Goal: Check status: Check status

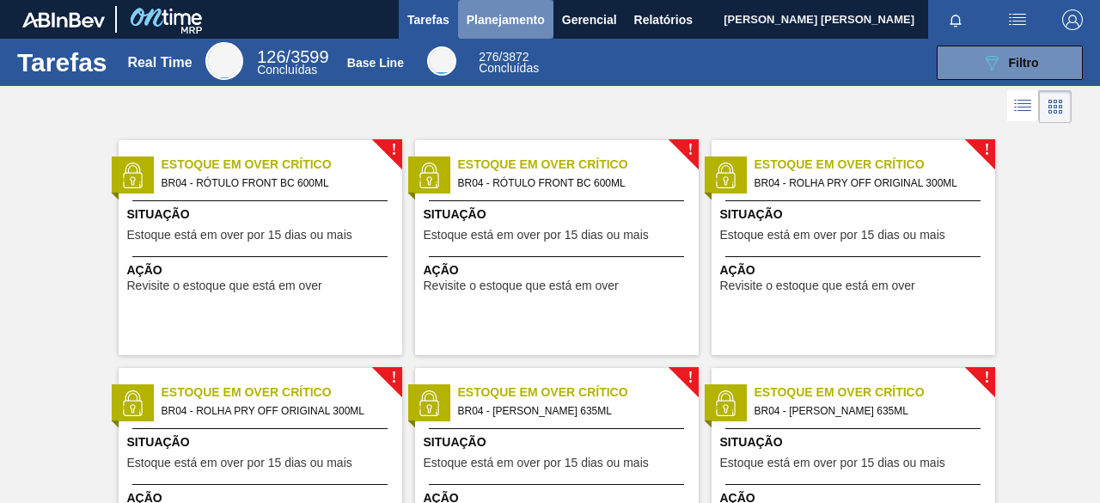
click at [527, 18] on span "Planejamento" at bounding box center [506, 19] width 78 height 21
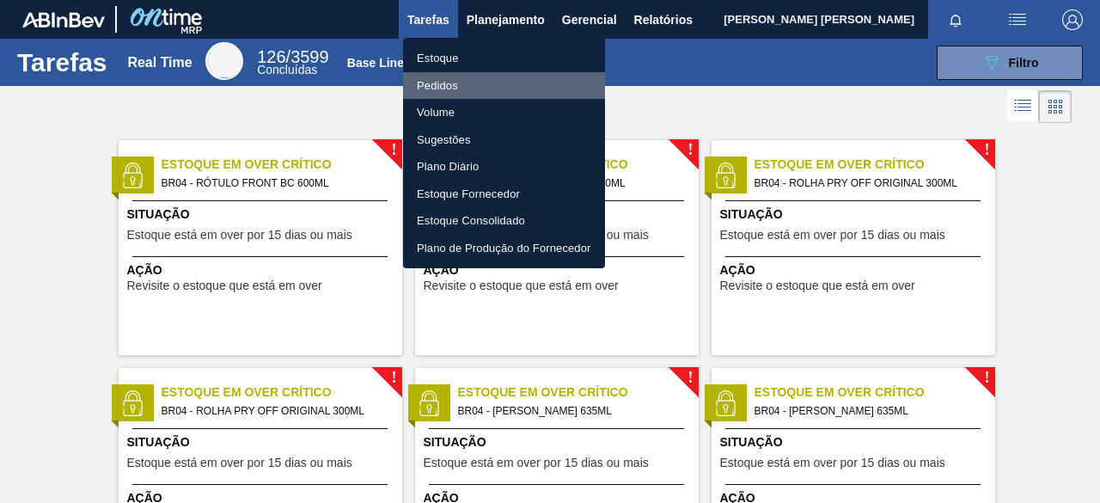
click at [473, 90] on li "Pedidos" at bounding box center [504, 86] width 202 height 28
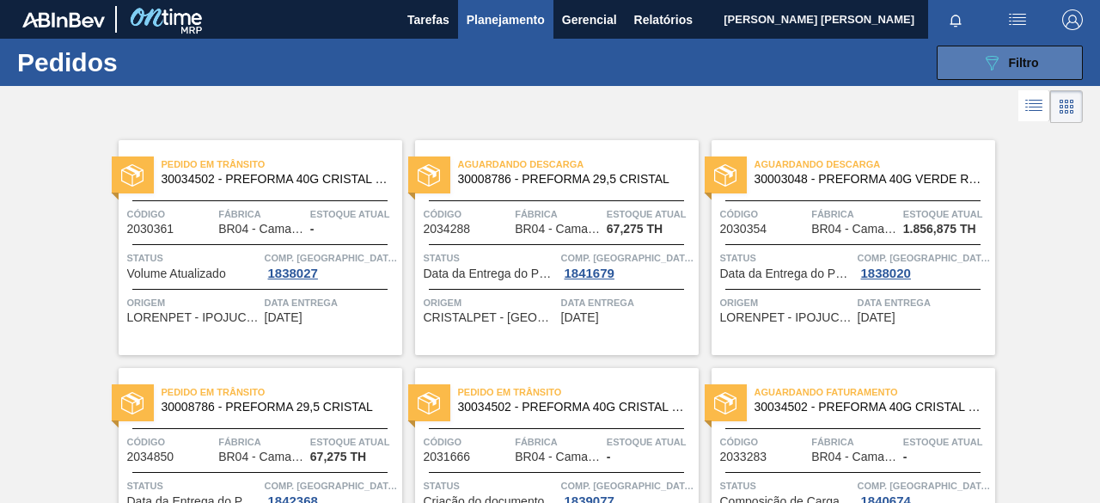
click at [1016, 57] on span "Filtro" at bounding box center [1024, 63] width 30 height 14
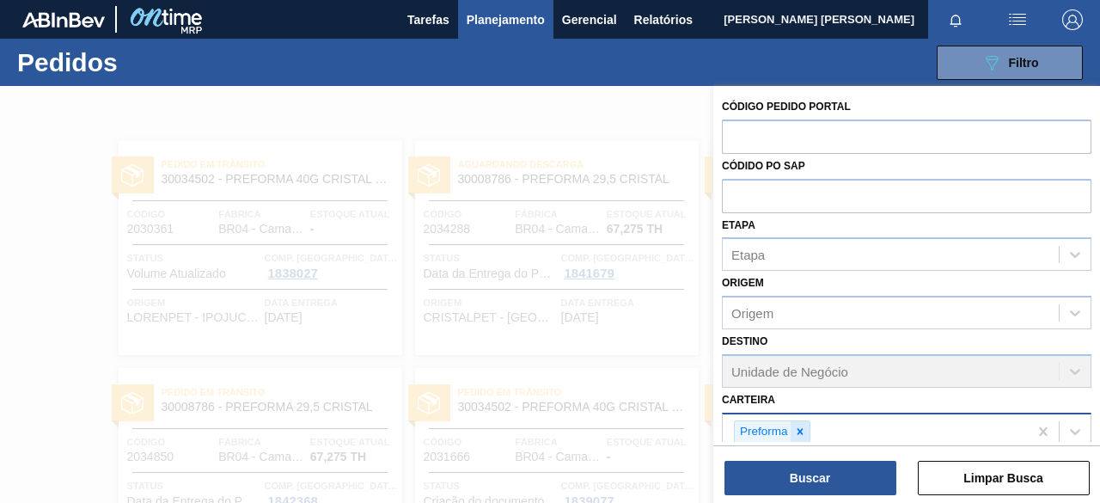
click at [801, 421] on div at bounding box center [800, 431] width 19 height 21
paste input "30003623"
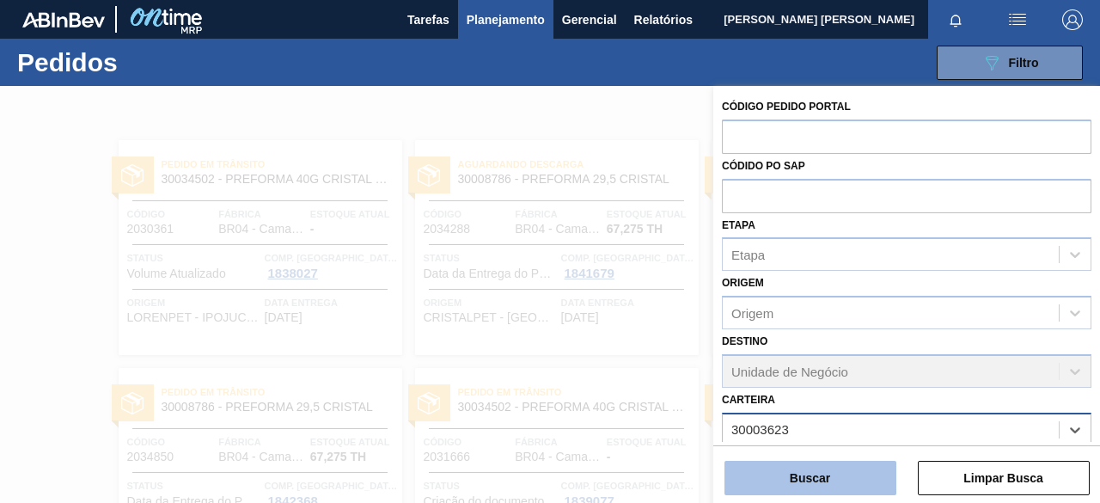
type input "30003623"
click at [886, 474] on button "Buscar" at bounding box center [811, 478] width 172 height 34
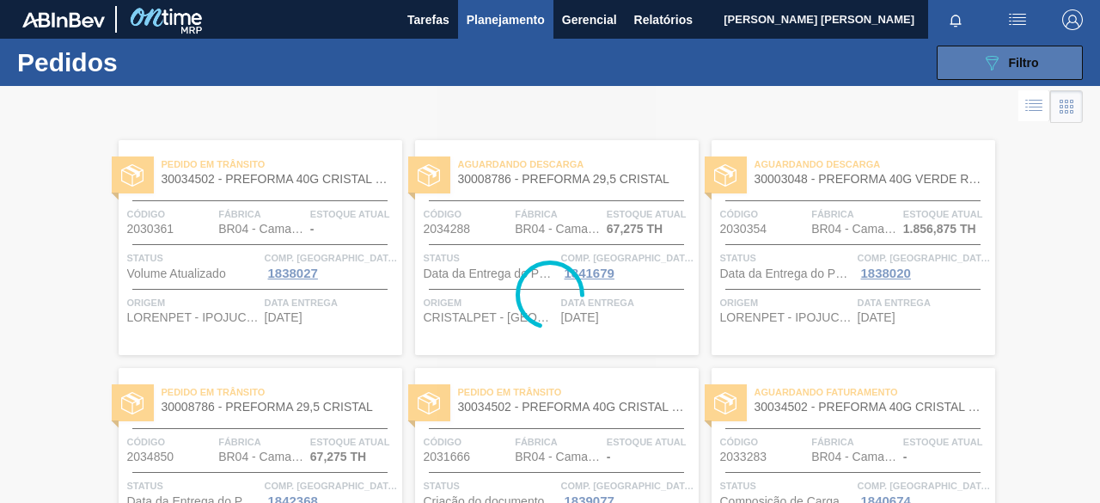
click at [978, 72] on button "089F7B8B-B2A5-4AFE-B5C0-19BA573D28AC Filtro" at bounding box center [1010, 63] width 146 height 34
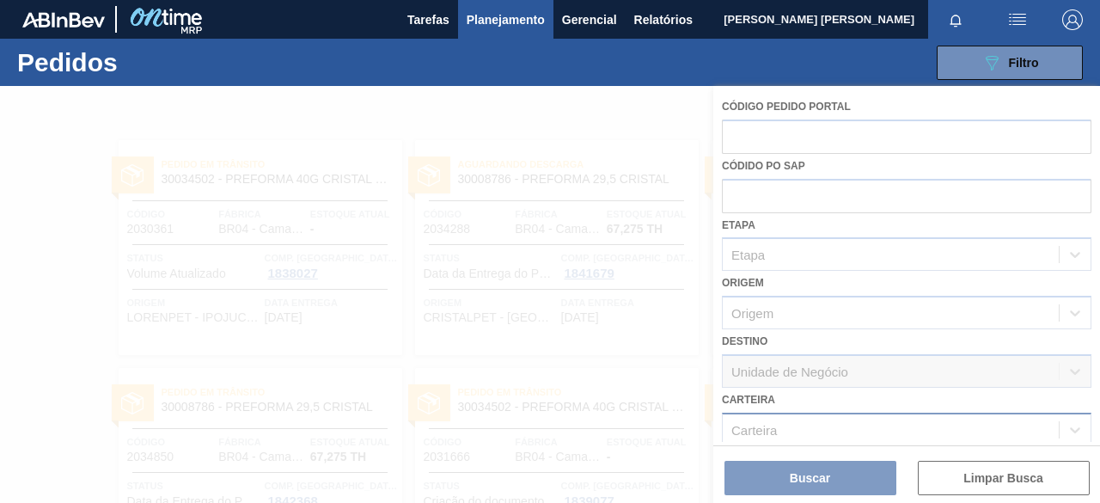
click at [876, 414] on div at bounding box center [550, 294] width 1100 height 417
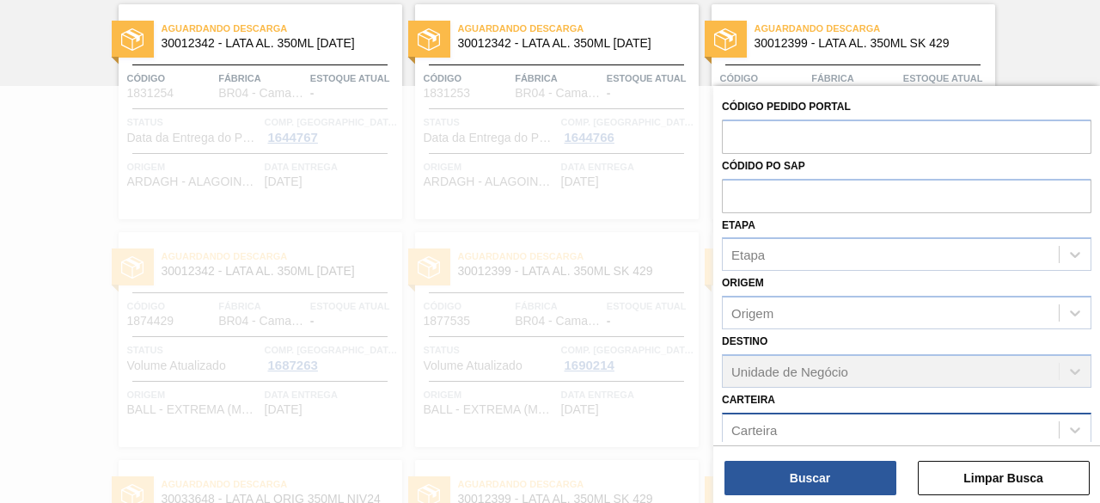
scroll to position [2642, 0]
click at [0, 160] on div at bounding box center [550, 337] width 1100 height 503
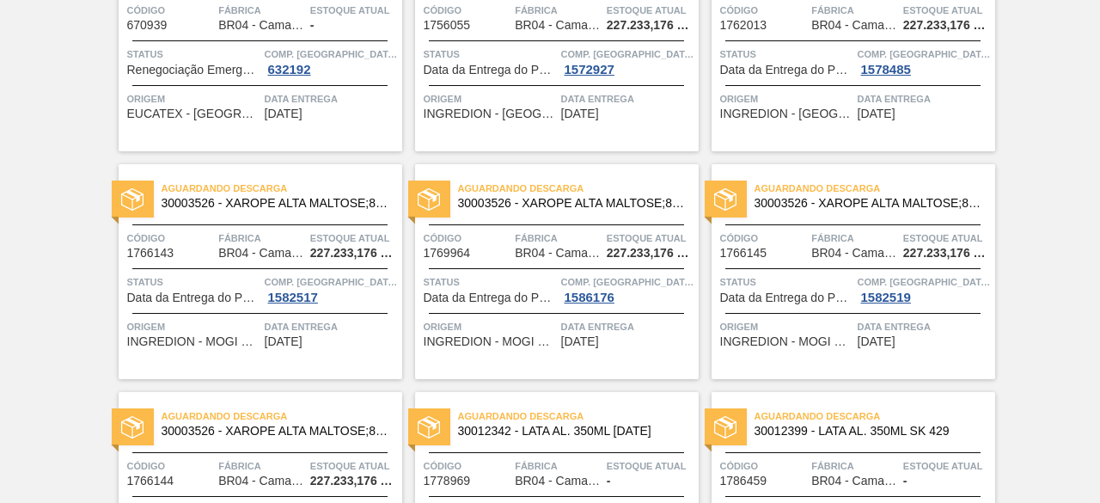
scroll to position [0, 0]
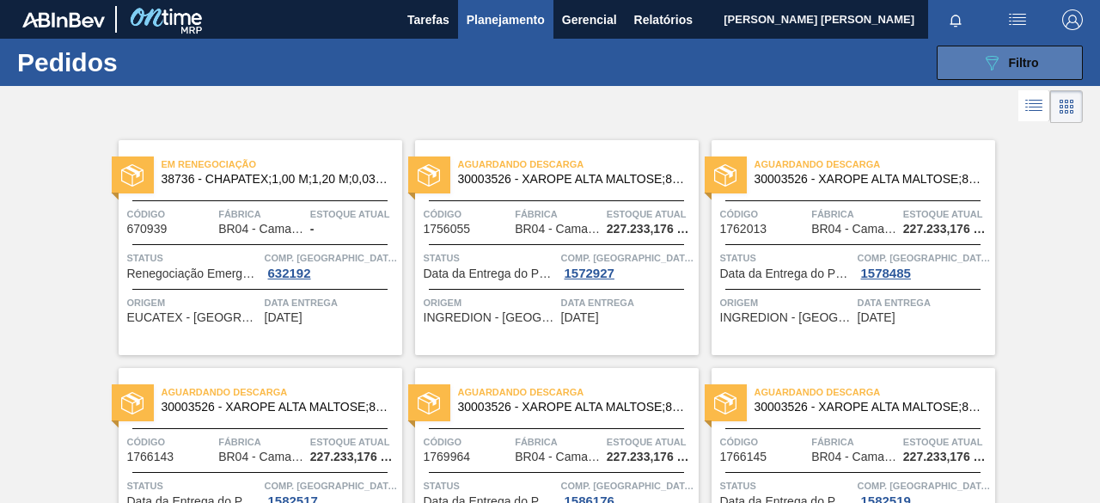
click at [996, 58] on icon at bounding box center [992, 63] width 13 height 15
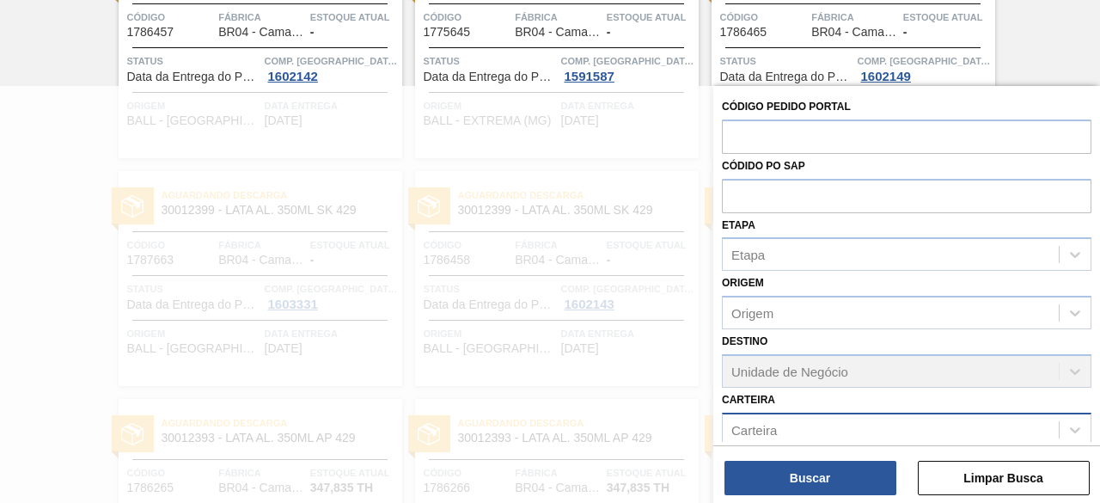
scroll to position [2202, 0]
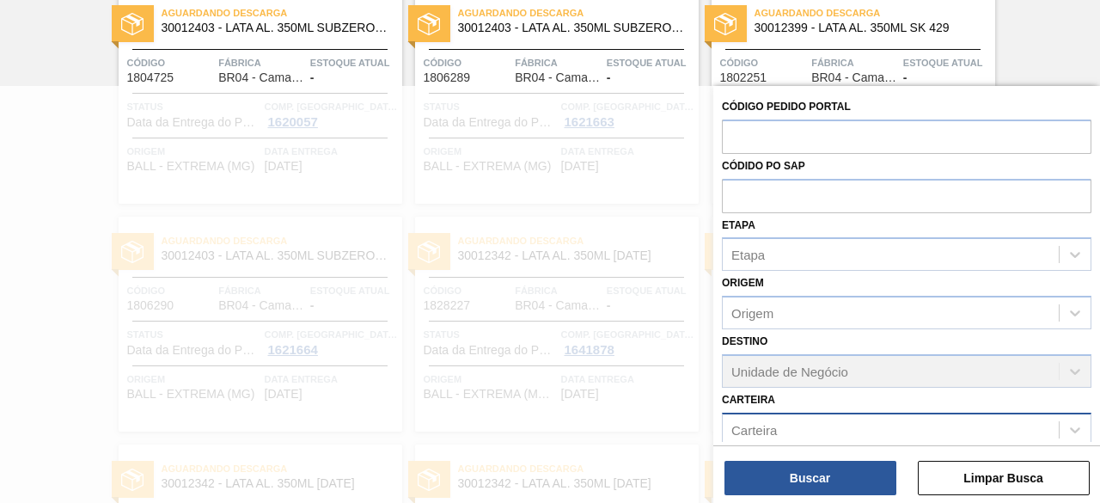
click at [794, 427] on div "Carteira" at bounding box center [891, 429] width 336 height 25
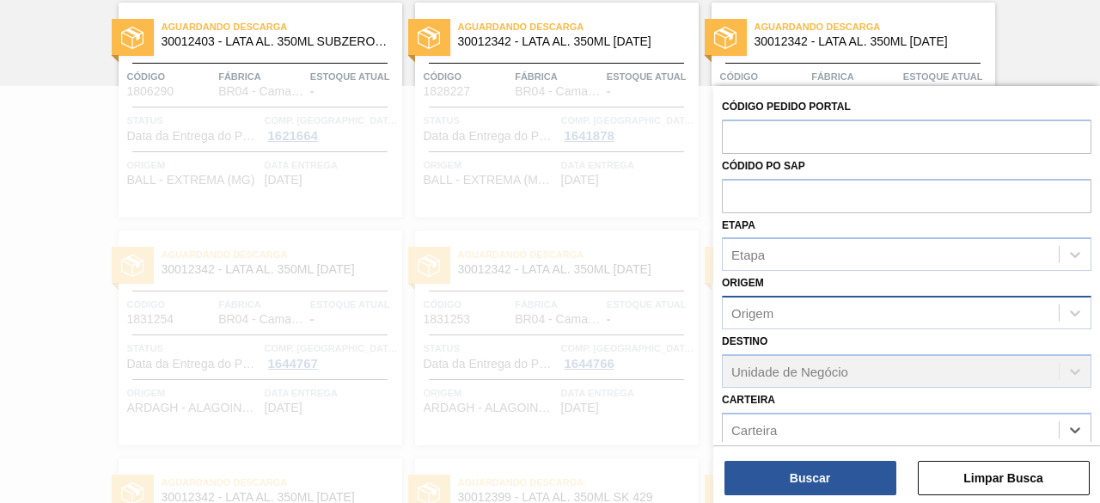
paste input "30003623"
type input "3"
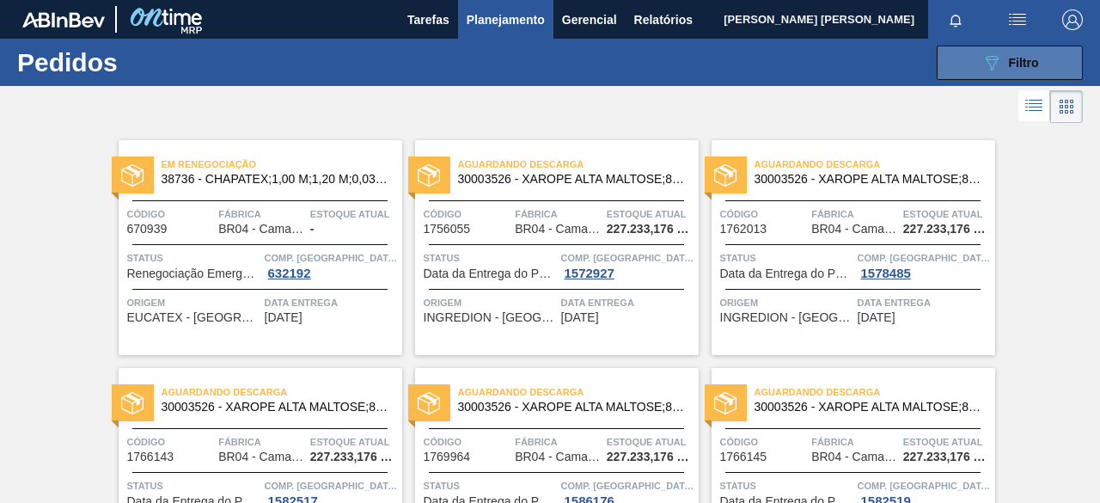
click at [978, 63] on button "089F7B8B-B2A5-4AFE-B5C0-19BA573D28AC Filtro" at bounding box center [1010, 63] width 146 height 34
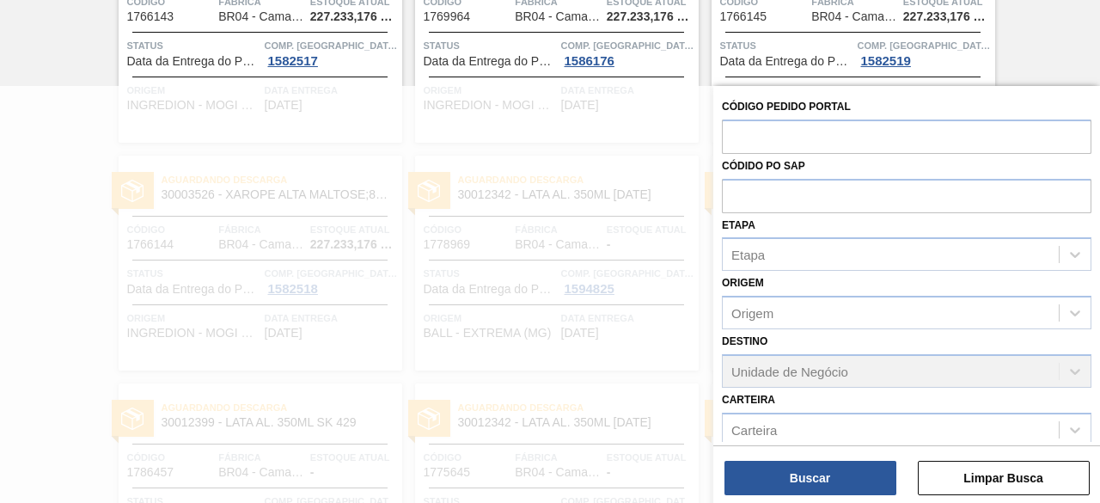
scroll to position [1761, 0]
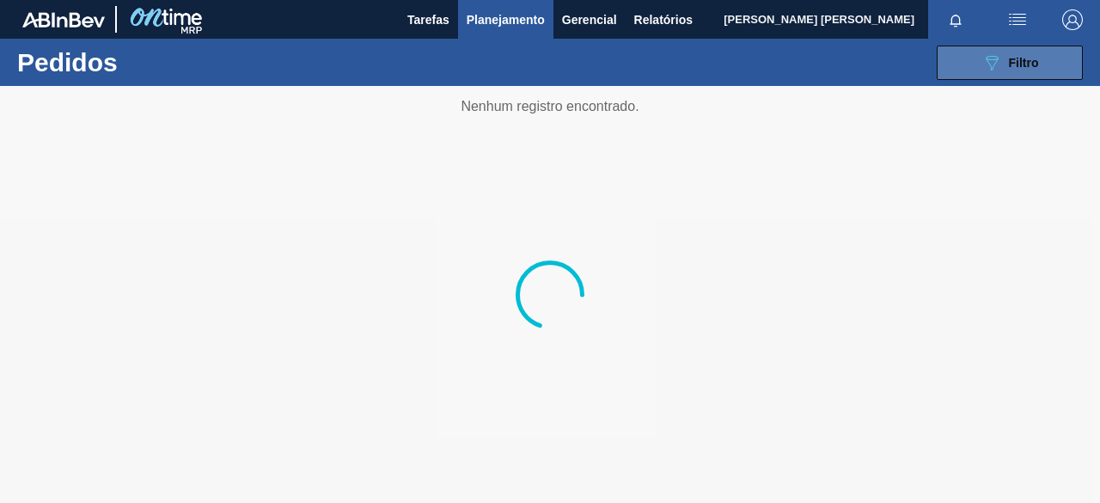
click at [983, 74] on button "089F7B8B-B2A5-4AFE-B5C0-19BA573D28AC Filtro" at bounding box center [1010, 63] width 146 height 34
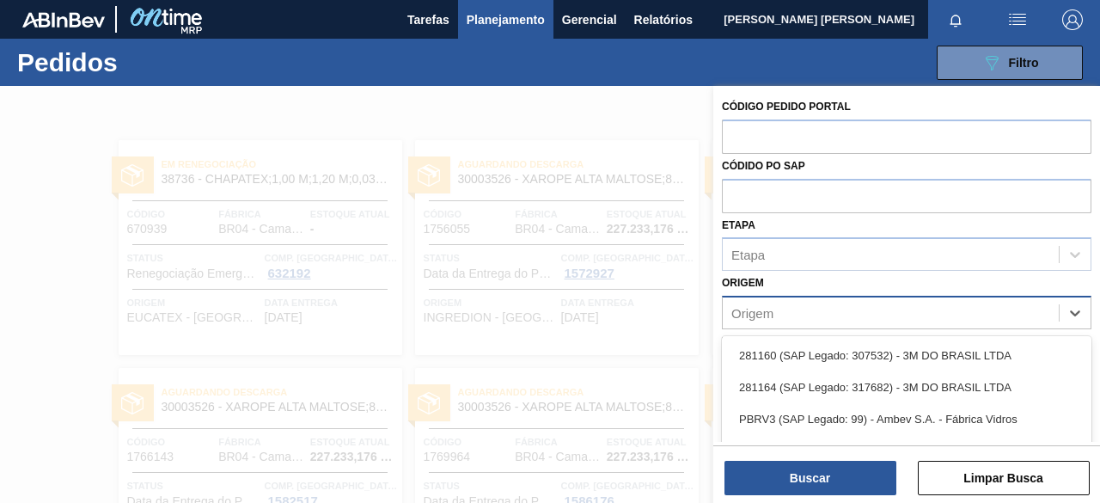
scroll to position [97, 0]
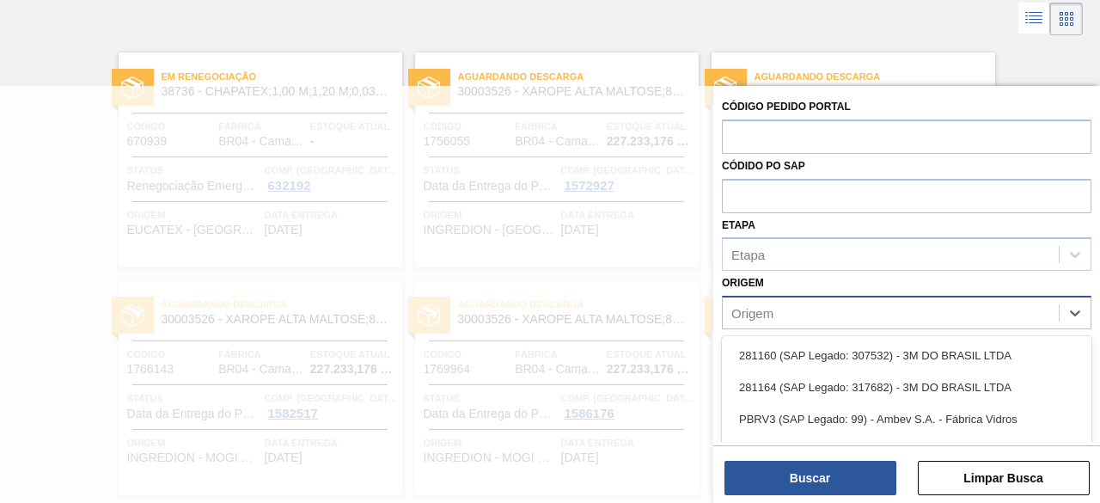
click at [949, 315] on div "Origem" at bounding box center [891, 313] width 336 height 25
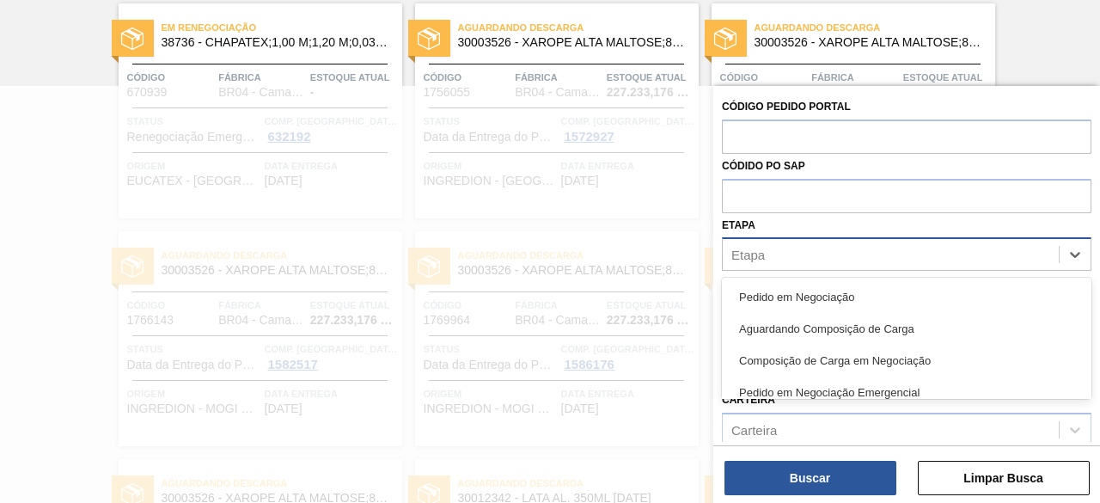
click at [872, 259] on div "Etapa" at bounding box center [891, 254] width 336 height 25
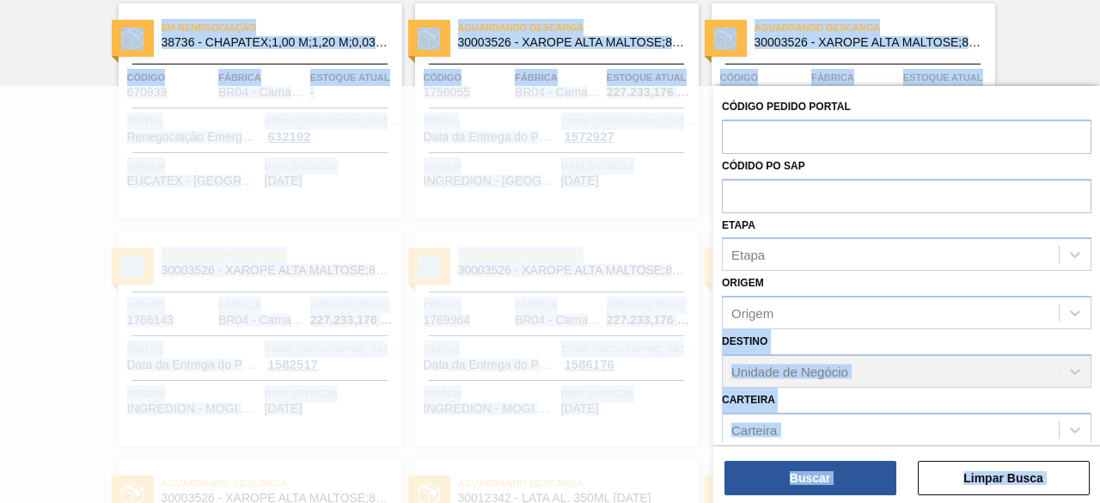
click at [1100, 321] on main "Tarefas Planejamento Gerencial Relatórios Yngrid Kamile Batos Sena Marcar todas…" at bounding box center [550, 251] width 1100 height 503
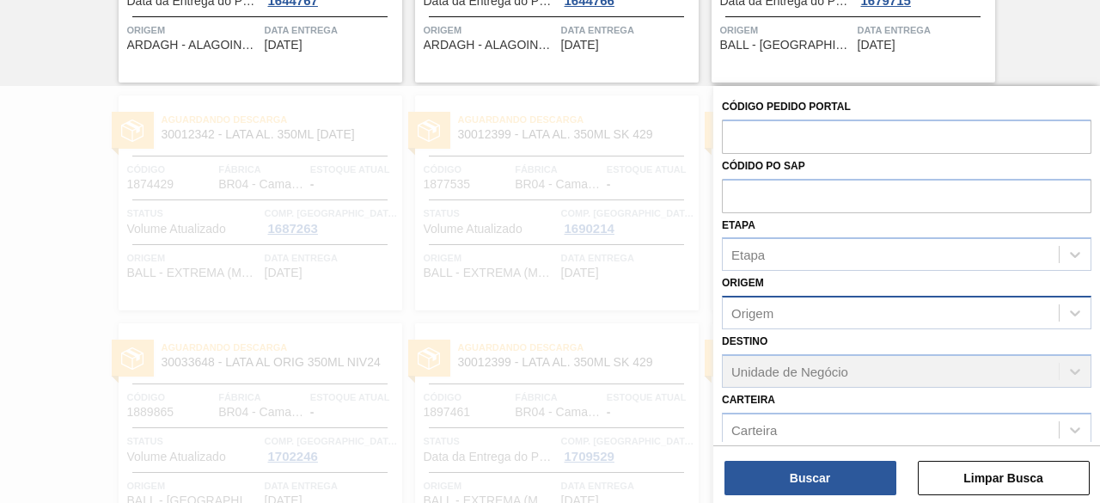
scroll to position [2876, 0]
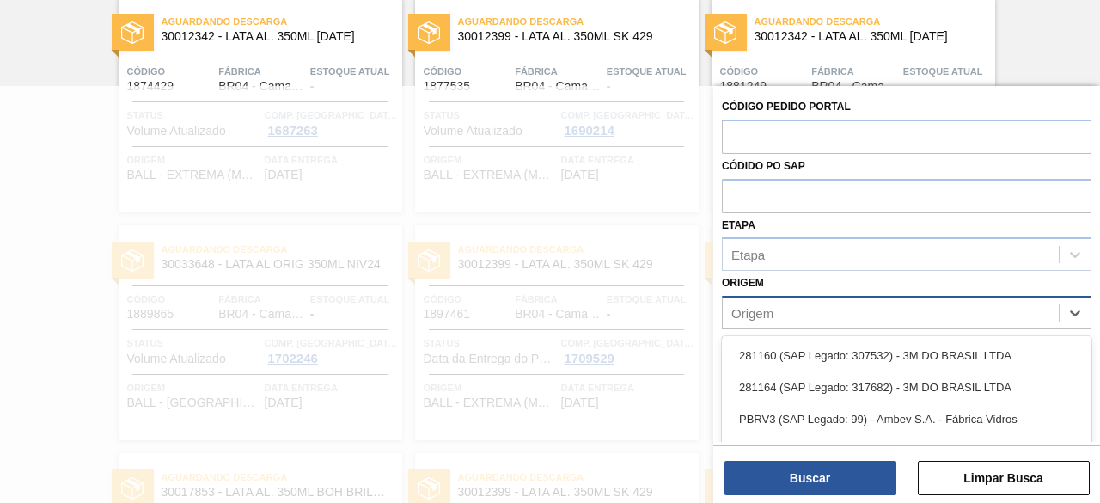
click at [974, 301] on div "Origem" at bounding box center [891, 313] width 336 height 25
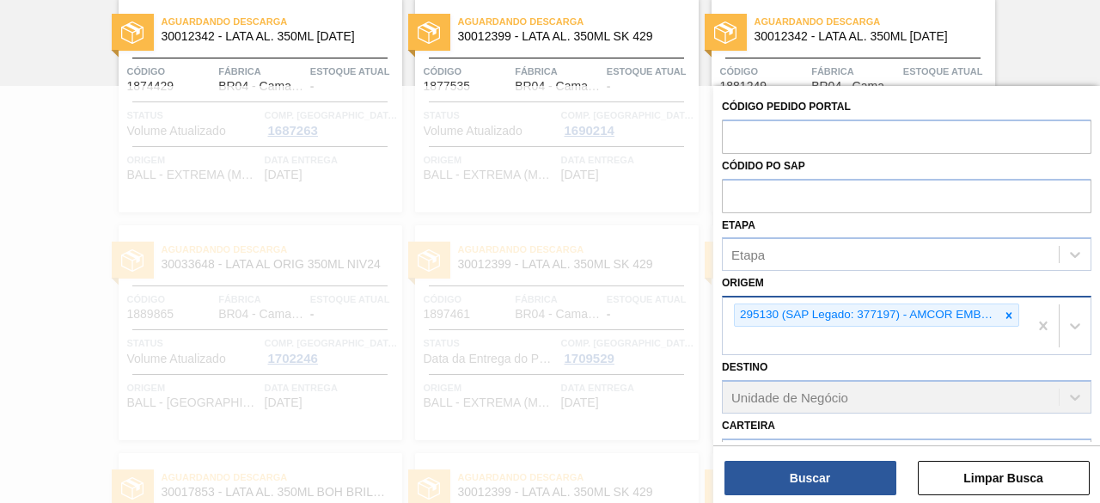
scroll to position [190, 0]
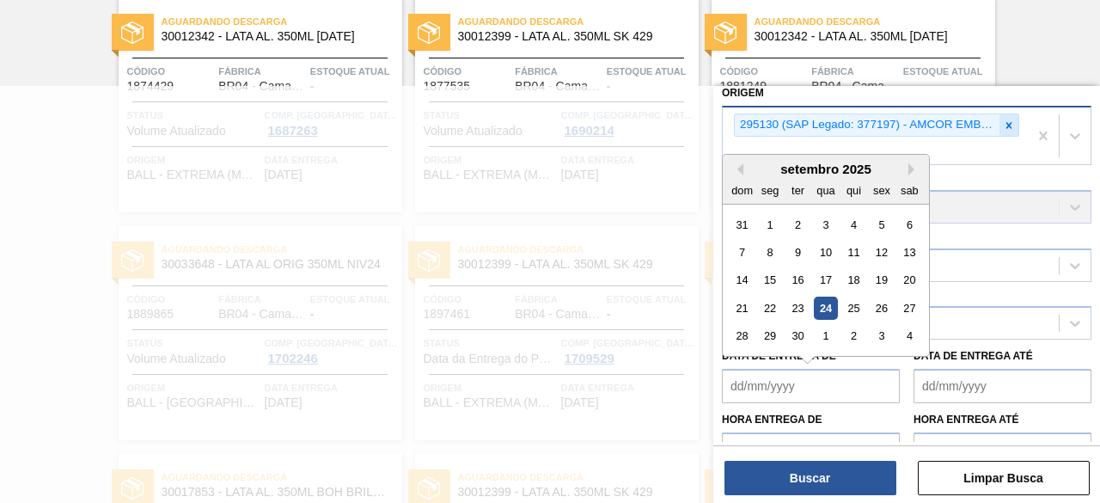
click at [1007, 121] on icon at bounding box center [1009, 125] width 12 height 12
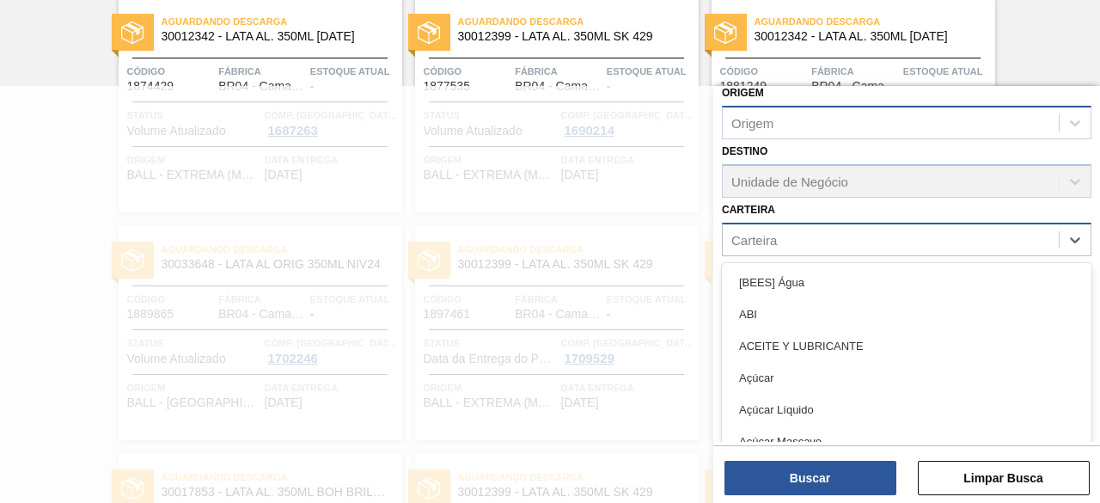
scroll to position [2900, 0]
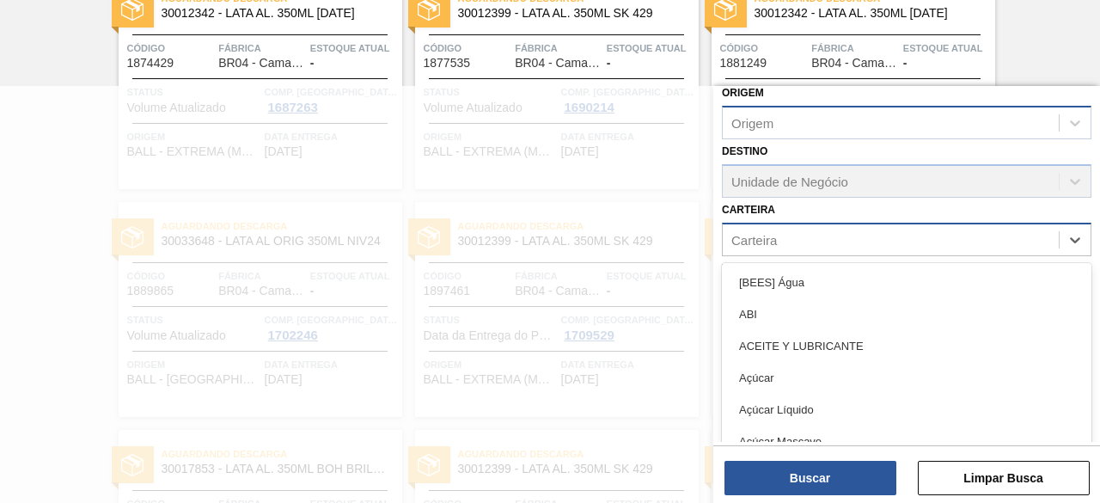
click at [949, 240] on div "Carteira" at bounding box center [891, 239] width 336 height 25
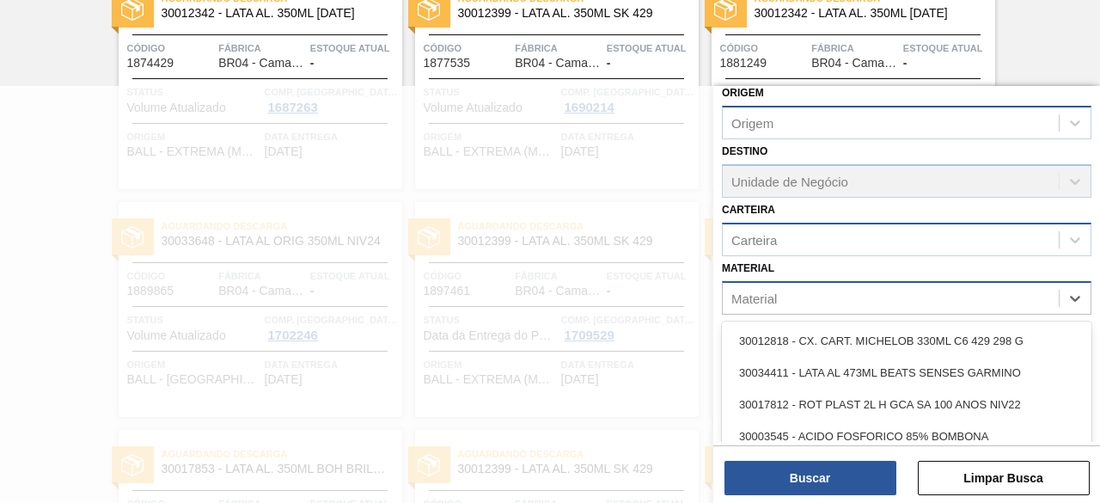
scroll to position [2981, 0]
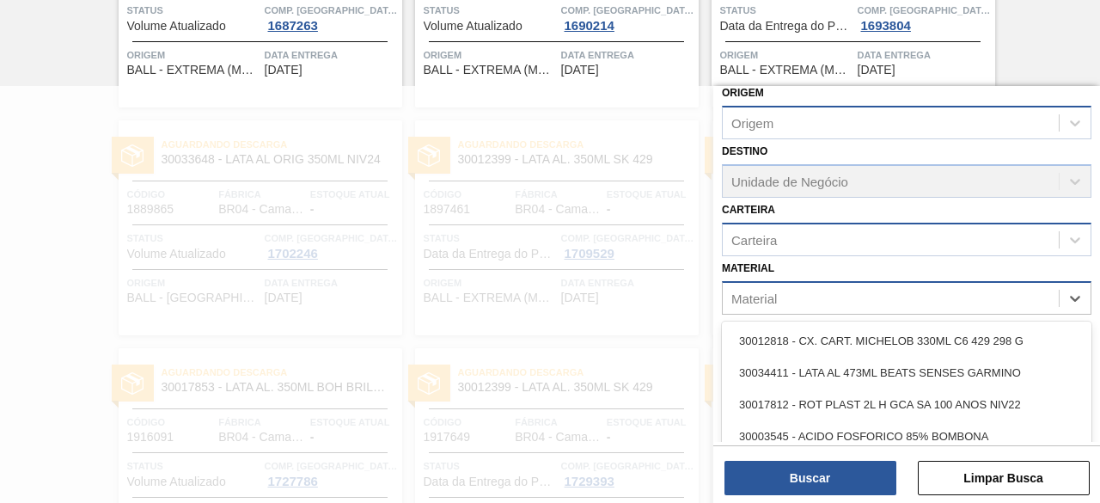
click at [878, 302] on div "Material" at bounding box center [891, 297] width 336 height 25
paste input "30003623"
type input "30003623"
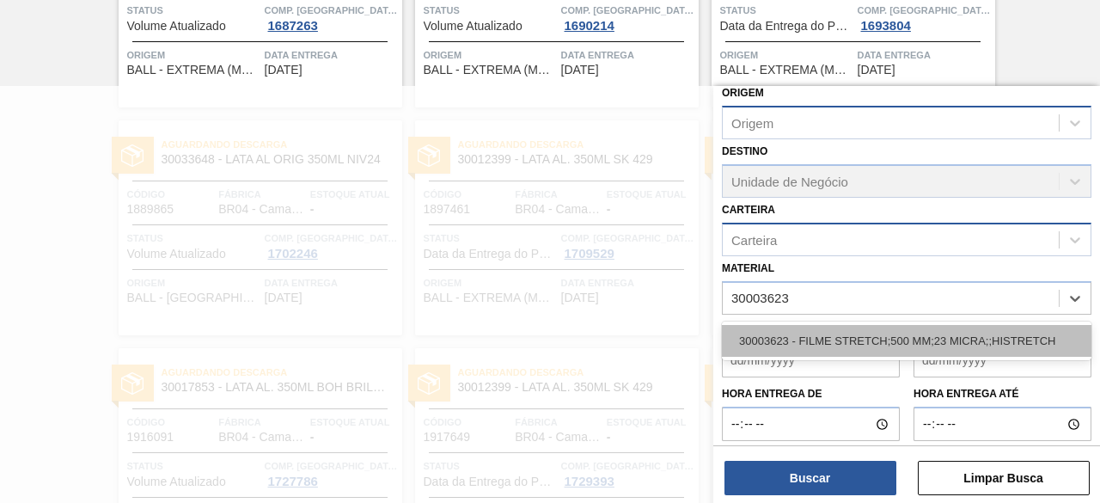
click at [872, 329] on div "30003623 - FILME STRETCH;500 MM;23 MICRA;;HISTRETCH" at bounding box center [907, 341] width 370 height 32
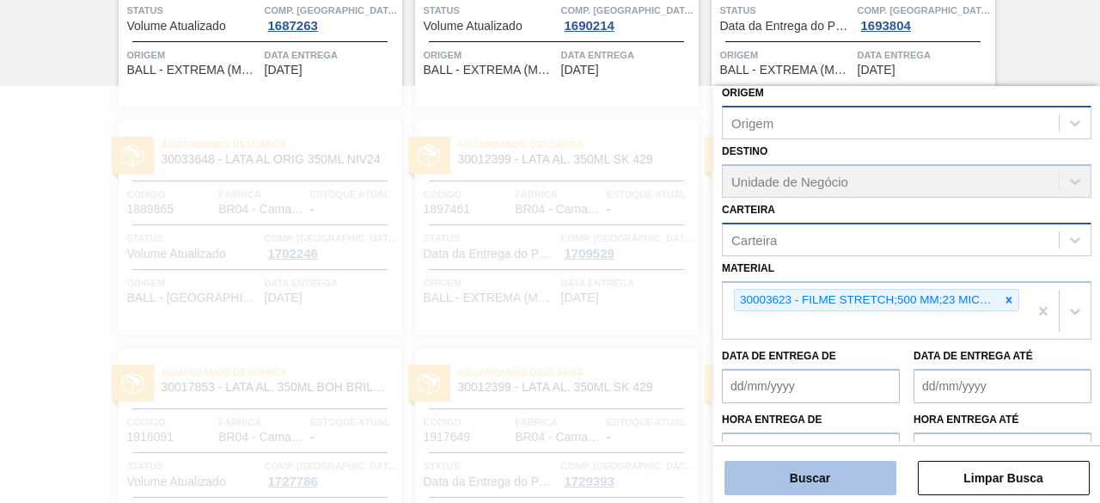
click at [854, 475] on button "Buscar" at bounding box center [811, 478] width 172 height 34
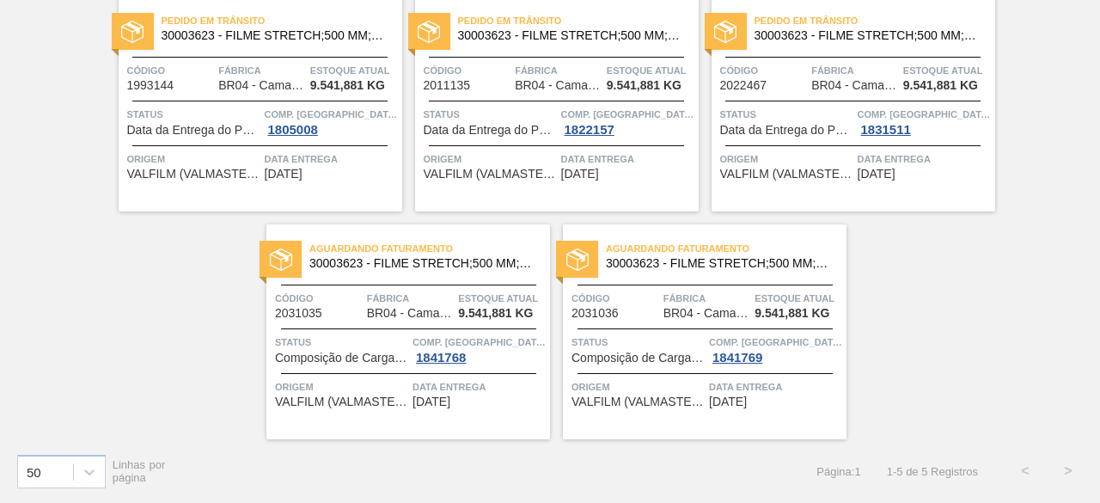
scroll to position [143, 0]
drag, startPoint x: 1097, startPoint y: 159, endPoint x: 1100, endPoint y: 94, distance: 65.4
click at [1100, 94] on main "Tarefas Planejamento Gerencial Relatórios Yngrid Kamile Batos Sena Marcar todas…" at bounding box center [550, 251] width 1100 height 503
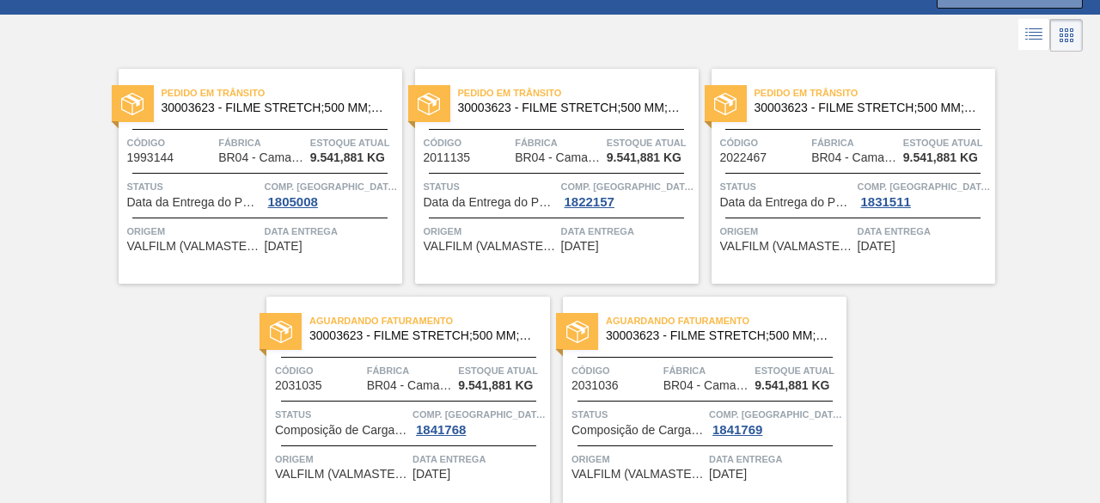
scroll to position [68, 0]
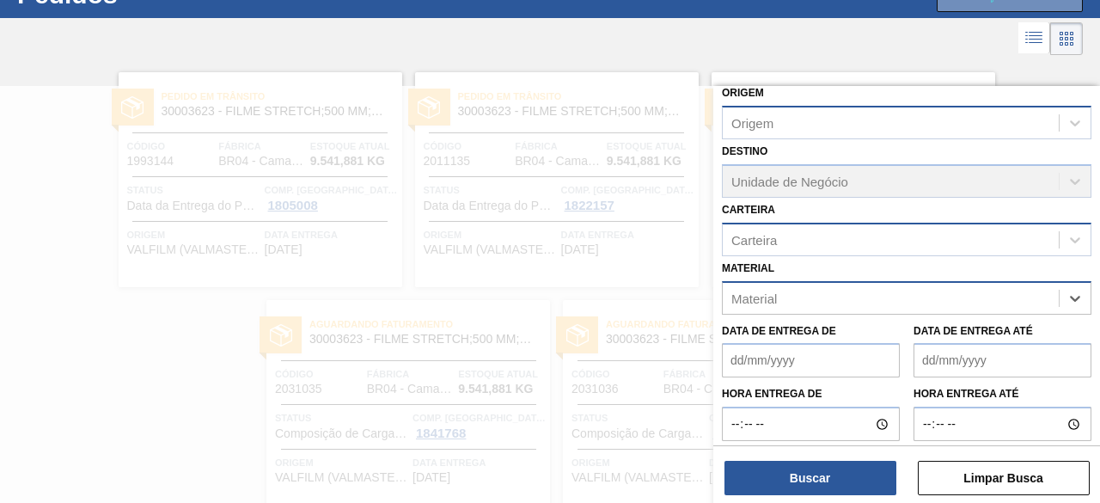
drag, startPoint x: 1046, startPoint y: 314, endPoint x: 950, endPoint y: 300, distance: 97.3
paste input "30002729"
type input "30002729"
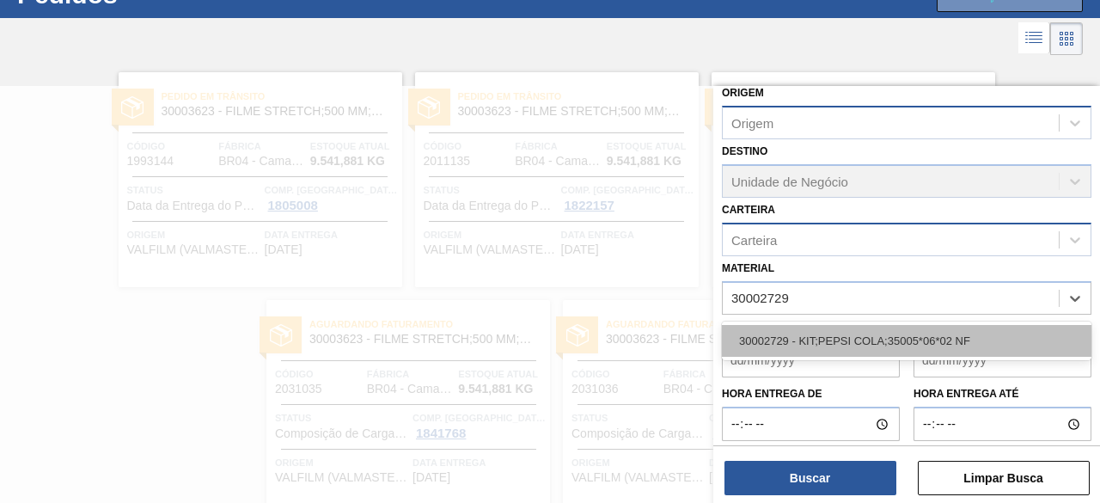
click at [858, 337] on div "30002729 - KIT;PEPSI COLA;35005*06*02 NF" at bounding box center [907, 341] width 370 height 32
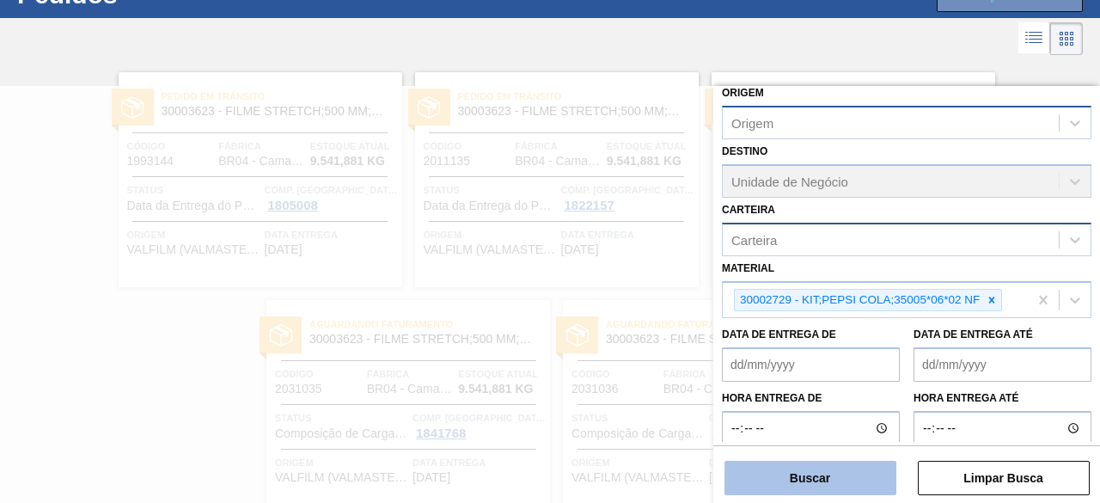
click at [863, 481] on button "Buscar" at bounding box center [811, 478] width 172 height 34
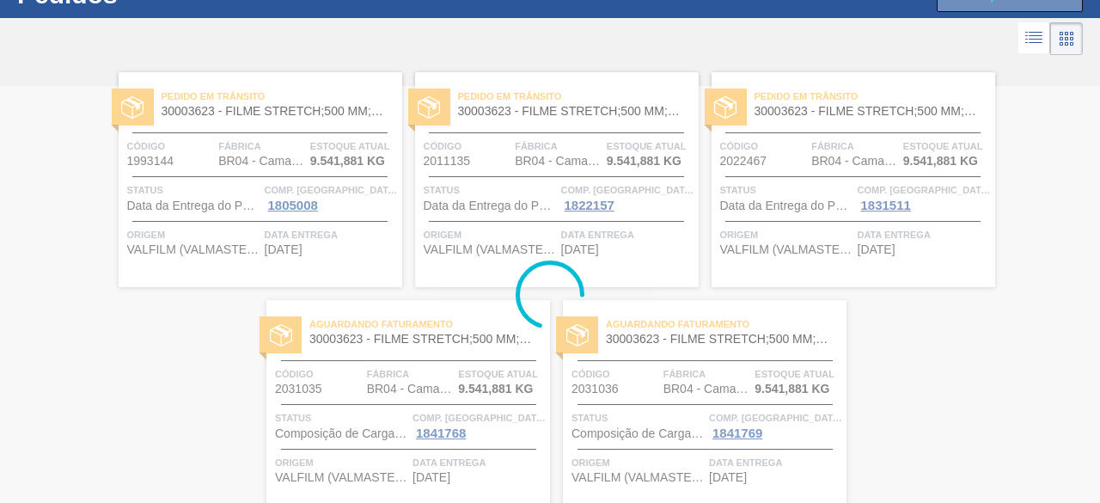
scroll to position [0, 0]
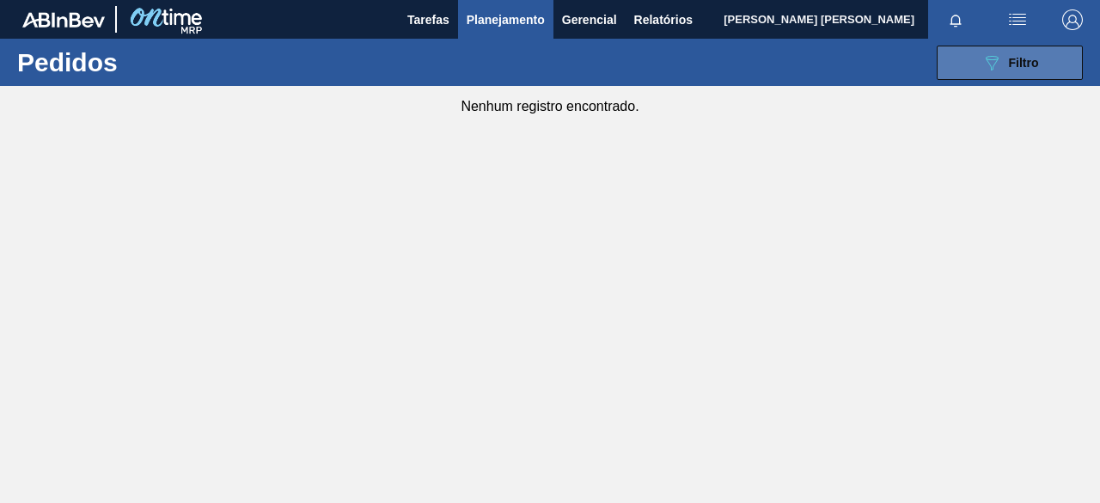
click at [1014, 68] on span "Filtro" at bounding box center [1024, 63] width 30 height 14
